Goal: Navigation & Orientation: Find specific page/section

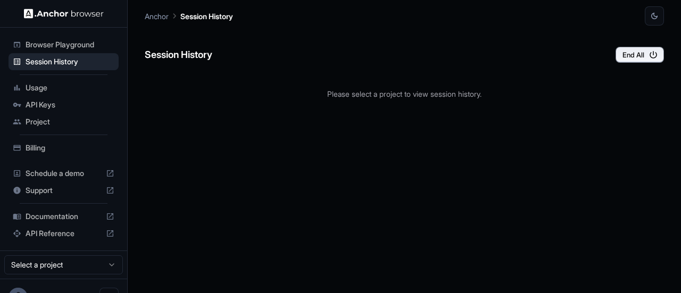
click at [45, 143] on span "Billing" at bounding box center [70, 147] width 89 height 11
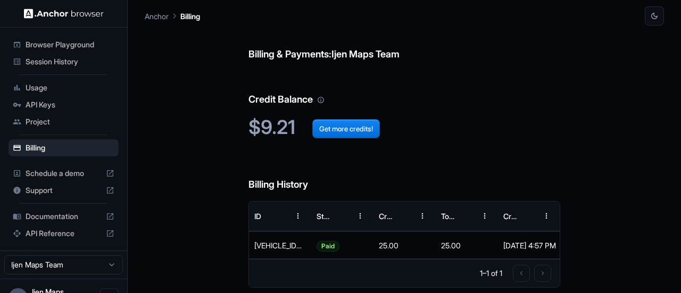
click at [71, 56] on span "Session History" at bounding box center [70, 61] width 89 height 11
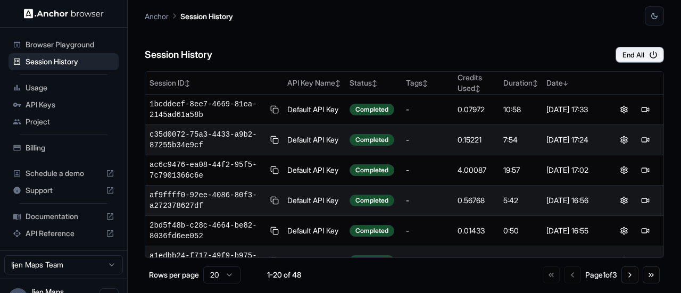
click at [38, 149] on span "Billing" at bounding box center [70, 147] width 89 height 11
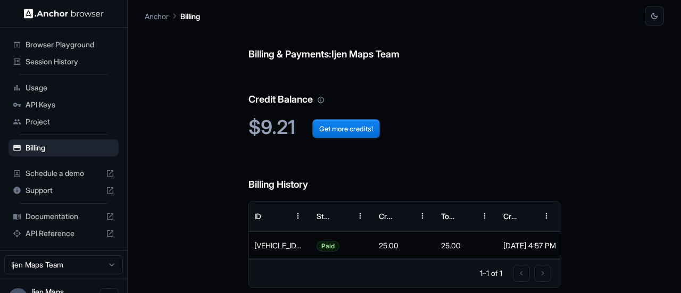
click at [83, 39] on span "Browser Playground" at bounding box center [70, 44] width 89 height 11
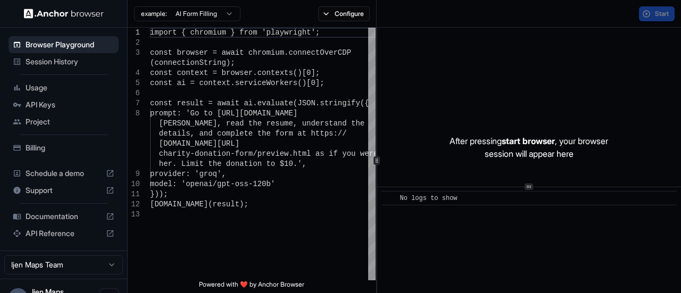
click at [68, 61] on span "Session History" at bounding box center [70, 61] width 89 height 11
